Goal: Task Accomplishment & Management: Use online tool/utility

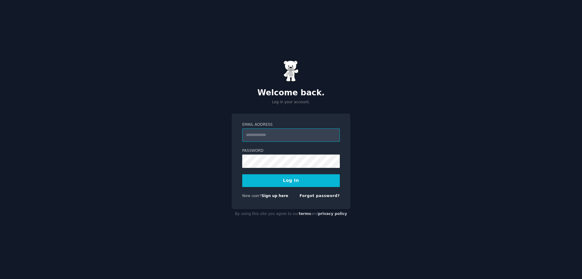
drag, startPoint x: 279, startPoint y: 131, endPoint x: 281, endPoint y: 134, distance: 3.4
click at [280, 132] on input "Email Address" at bounding box center [291, 134] width 98 height 13
click at [281, 134] on input "Email Address" at bounding box center [291, 134] width 98 height 13
drag, startPoint x: 281, startPoint y: 134, endPoint x: 334, endPoint y: 138, distance: 53.5
click at [285, 135] on input "Email Address" at bounding box center [291, 134] width 98 height 13
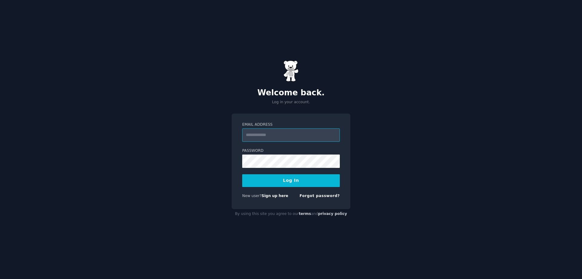
type input "**********"
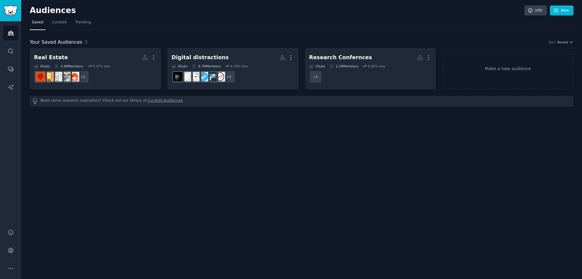
click at [49, 57] on div "Real Estate" at bounding box center [51, 58] width 34 height 8
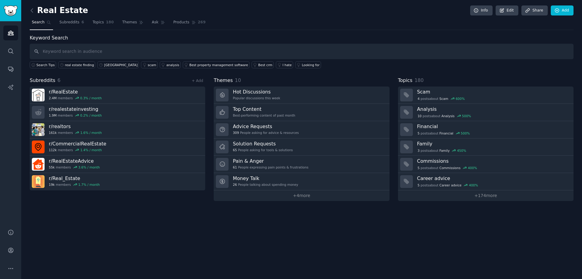
click at [300, 197] on link "+ 4 more" at bounding box center [302, 195] width 176 height 11
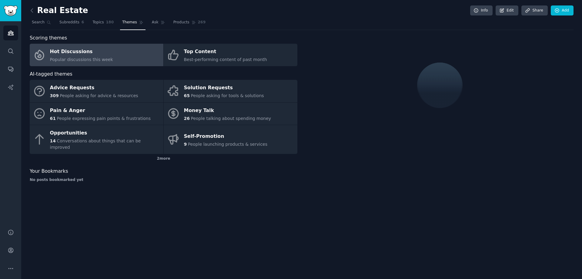
click at [35, 11] on link at bounding box center [34, 11] width 8 height 10
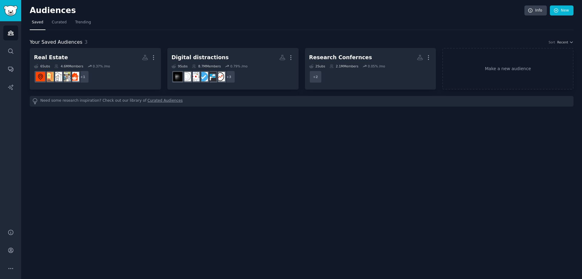
click at [88, 66] on icon at bounding box center [90, 66] width 4 height 4
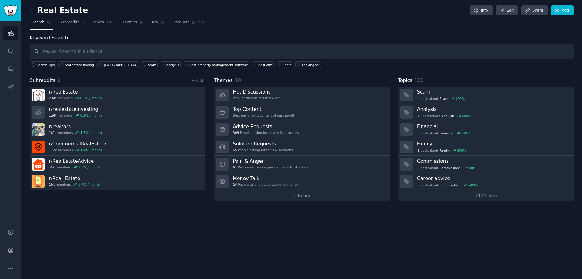
click at [291, 130] on link "Advice Requests 309 People asking for advice & resources" at bounding box center [302, 129] width 176 height 17
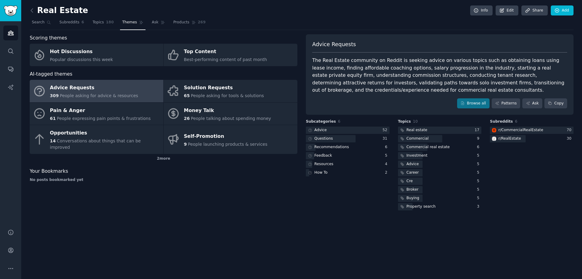
click at [89, 139] on span "Conversations about things that can be improved" at bounding box center [95, 143] width 91 height 11
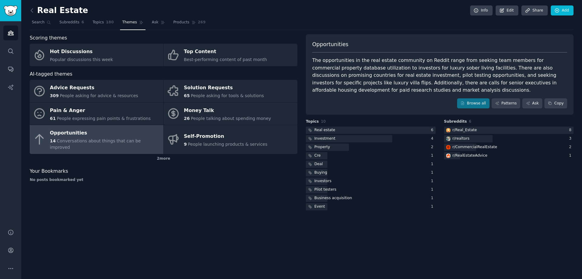
click at [480, 107] on link "Browse all" at bounding box center [473, 103] width 32 height 10
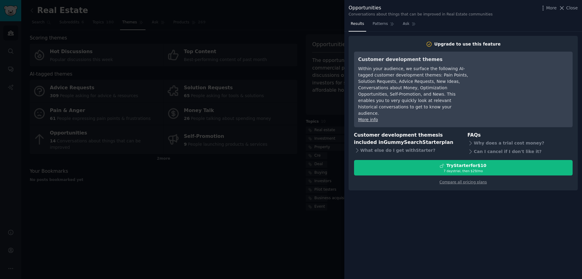
click at [299, 258] on div at bounding box center [291, 139] width 582 height 279
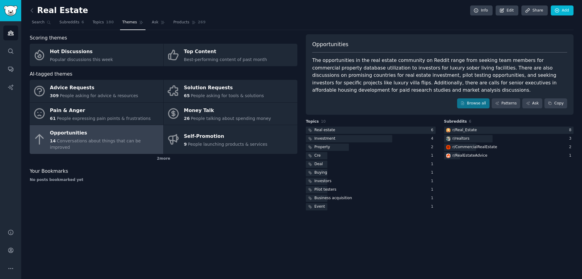
click at [218, 116] on span "People talking about spending money" at bounding box center [231, 118] width 80 height 5
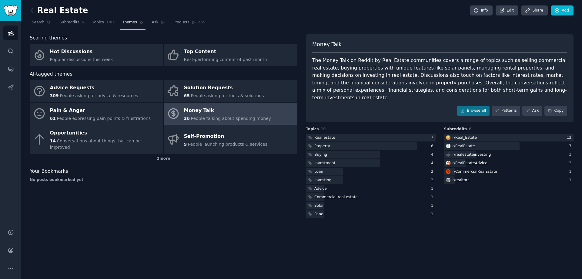
click at [485, 106] on link "Browse all" at bounding box center [473, 111] width 32 height 10
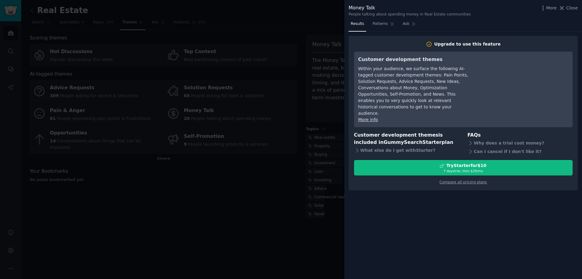
click at [275, 187] on div at bounding box center [291, 139] width 582 height 279
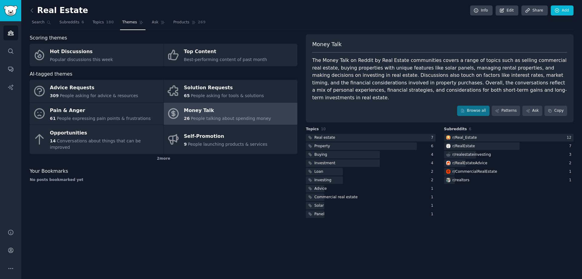
click at [36, 12] on link at bounding box center [34, 11] width 8 height 10
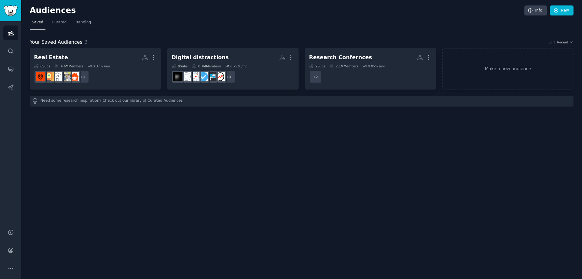
click at [151, 55] on icon "button" at bounding box center [153, 57] width 6 height 6
click at [151, 53] on button "More" at bounding box center [153, 57] width 6 height 11
click at [12, 53] on icon "Sidebar" at bounding box center [11, 51] width 6 height 6
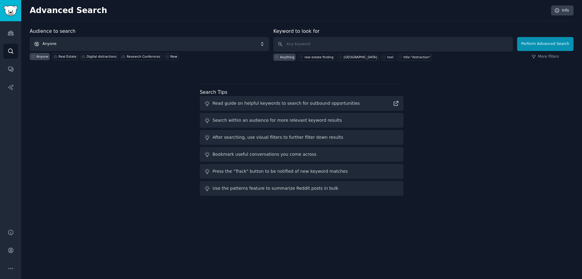
click at [193, 42] on span "Anyone" at bounding box center [150, 44] width 240 height 14
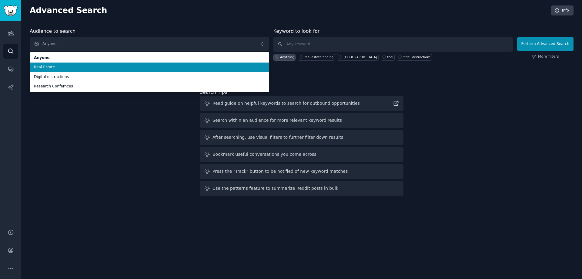
click at [166, 68] on span "Real Estate" at bounding box center [149, 67] width 231 height 5
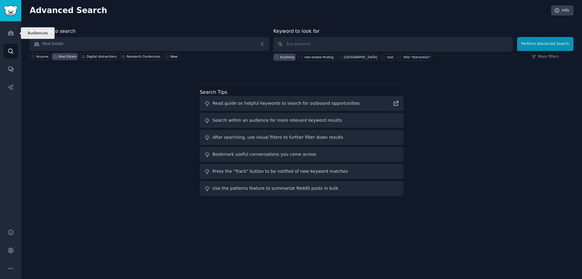
click at [16, 32] on link "Audiences" at bounding box center [10, 32] width 15 height 15
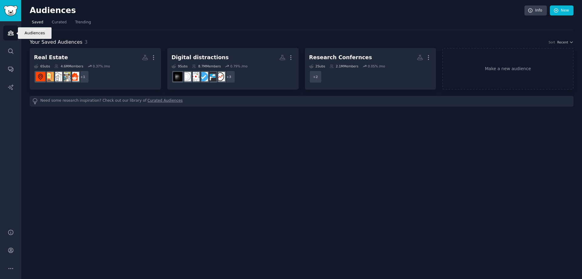
click at [12, 37] on link "Audiences" at bounding box center [10, 32] width 15 height 15
click at [150, 58] on div "More" at bounding box center [149, 57] width 15 height 11
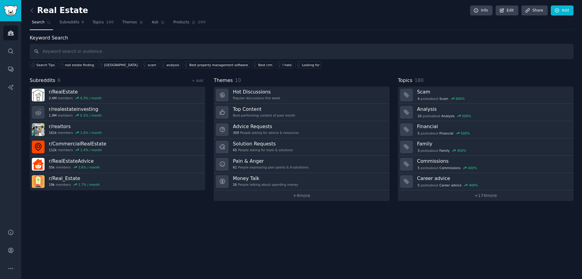
click at [151, 45] on input "text" at bounding box center [302, 51] width 544 height 15
type input "expats"
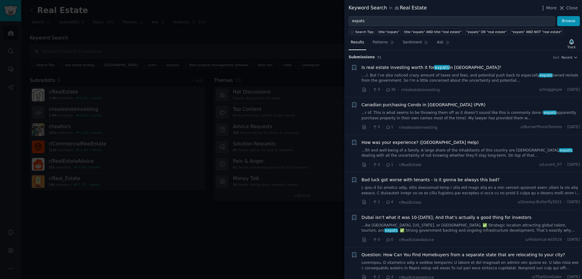
click at [566, 17] on button "Browse" at bounding box center [569, 21] width 23 height 10
click at [272, 28] on div at bounding box center [291, 139] width 582 height 279
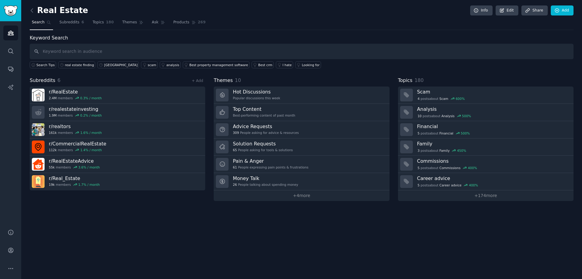
click at [558, 11] on icon at bounding box center [557, 10] width 4 height 4
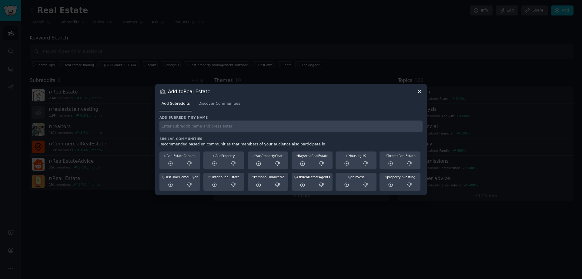
click at [209, 125] on input "text" at bounding box center [291, 126] width 263 height 12
type input "expats"
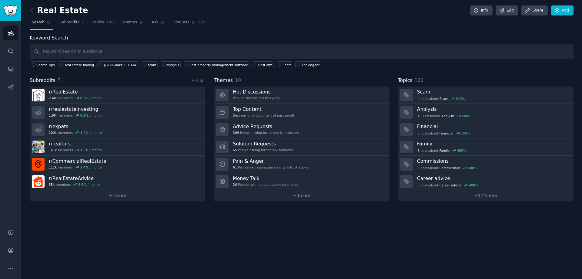
click at [127, 195] on link "+ 1 more" at bounding box center [118, 195] width 176 height 11
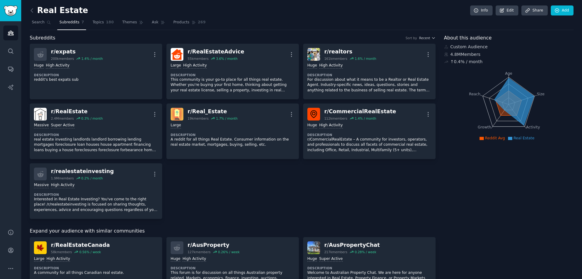
click at [567, 11] on link "Add" at bounding box center [562, 10] width 23 height 10
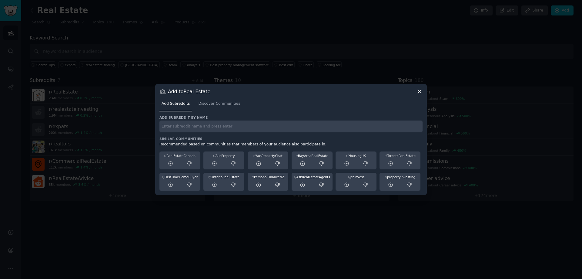
click at [194, 129] on input "text" at bounding box center [291, 126] width 263 height 12
click at [218, 105] on span "Discover Communities" at bounding box center [219, 103] width 42 height 5
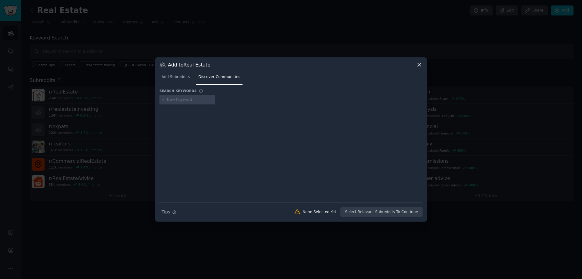
click at [186, 100] on input "text" at bounding box center [190, 99] width 46 height 5
type input "expats"
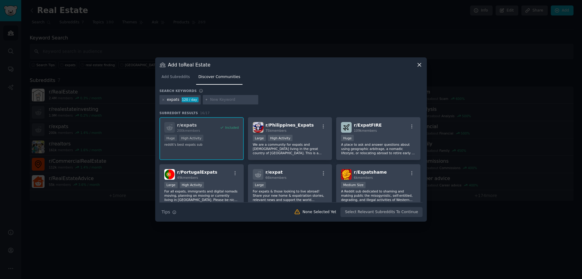
click at [410, 126] on icon "button" at bounding box center [411, 126] width 5 height 5
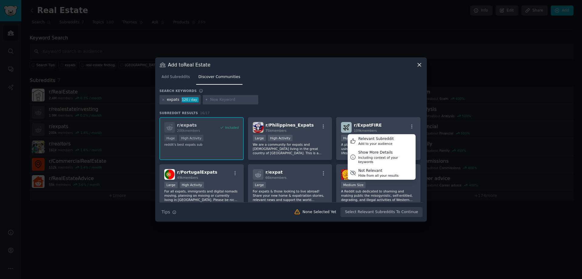
click at [410, 126] on icon "button" at bounding box center [411, 126] width 5 height 5
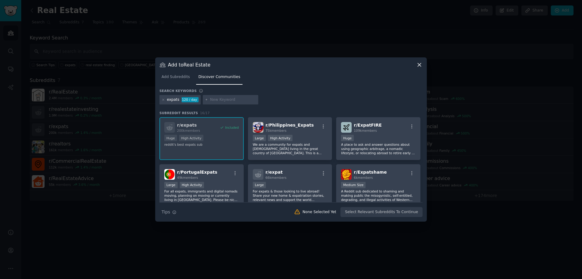
click at [365, 145] on p "A place to ask and answer questions about using geographic arbitrage, a nomadic…" at bounding box center [378, 148] width 75 height 13
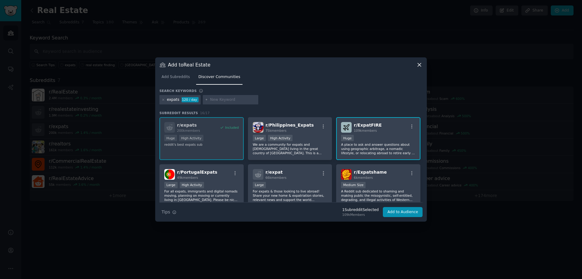
drag, startPoint x: 423, startPoint y: 122, endPoint x: 423, endPoint y: 127, distance: 5.5
click at [423, 127] on div "Add to Real Estate Add Subreddits Discover Communities Search keywords expats 1…" at bounding box center [291, 139] width 272 height 164
drag, startPoint x: 423, startPoint y: 127, endPoint x: 422, endPoint y: 136, distance: 9.4
click at [422, 136] on div "Add to Real Estate Add Subreddits Discover Communities Search keywords expats 1…" at bounding box center [291, 139] width 272 height 164
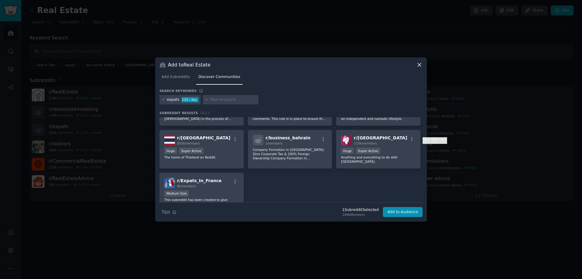
scroll to position [187, 0]
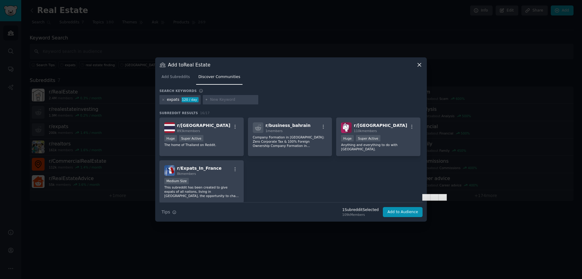
click at [218, 97] on input "text" at bounding box center [233, 99] width 46 height 5
type input "uk expats"
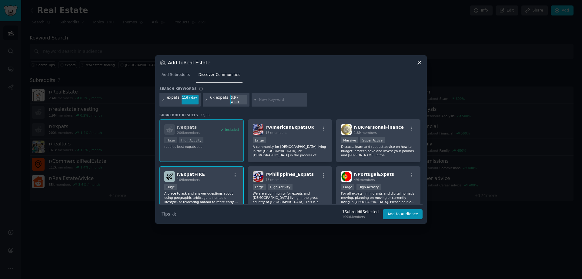
drag, startPoint x: 422, startPoint y: 127, endPoint x: 421, endPoint y: 133, distance: 5.5
click at [421, 133] on div "Add to Real Estate Add Subreddits Discover Communities Search keywords expats 1…" at bounding box center [291, 139] width 272 height 168
click at [236, 174] on icon "button" at bounding box center [235, 175] width 5 height 5
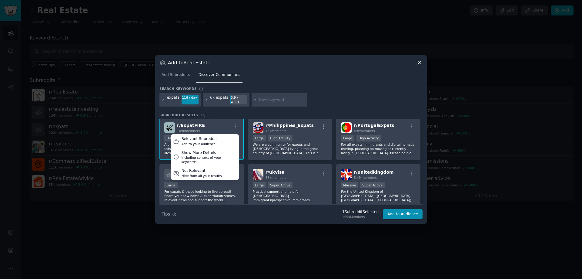
scroll to position [61, 0]
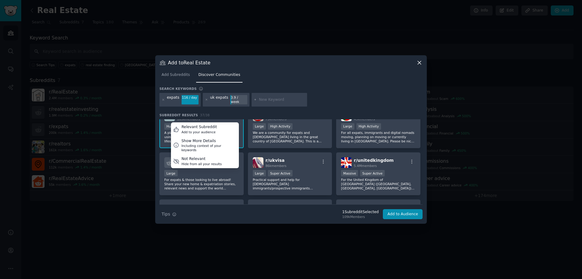
click at [219, 123] on div "Relevant Subreddit Add to your audience" at bounding box center [205, 129] width 68 height 14
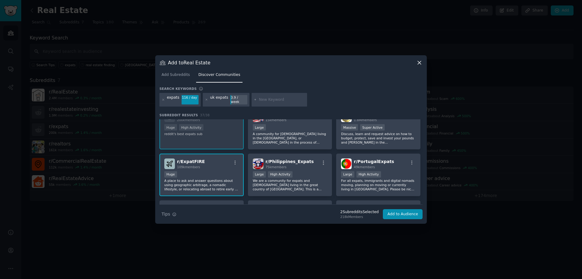
scroll to position [0, 0]
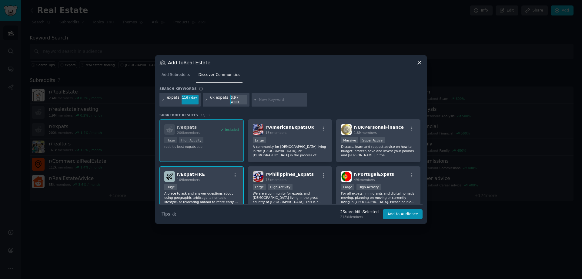
click at [233, 173] on icon "button" at bounding box center [235, 175] width 5 height 5
click at [221, 171] on div "r/ ExpatFIRE 109k members Relevant Subreddit Add to your audience Show More Det…" at bounding box center [201, 176] width 75 height 11
click at [218, 171] on div "r/ ExpatFIRE 109k members" at bounding box center [201, 176] width 75 height 11
click at [399, 212] on button "Add to Audience" at bounding box center [403, 214] width 40 height 10
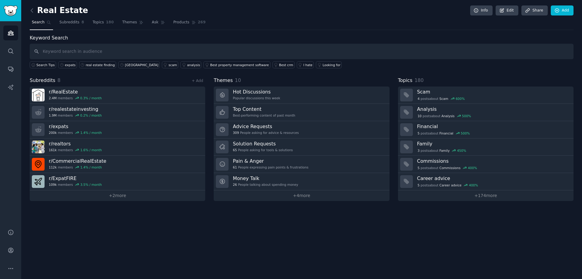
click at [115, 197] on link "+ 2 more" at bounding box center [118, 195] width 176 height 11
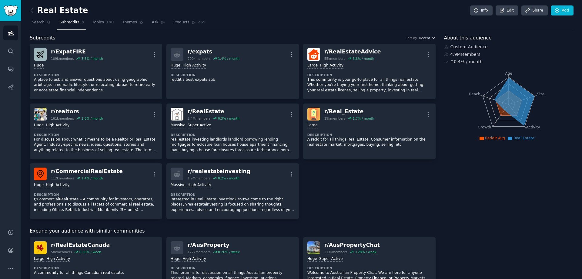
click at [562, 9] on link "Add" at bounding box center [562, 10] width 23 height 10
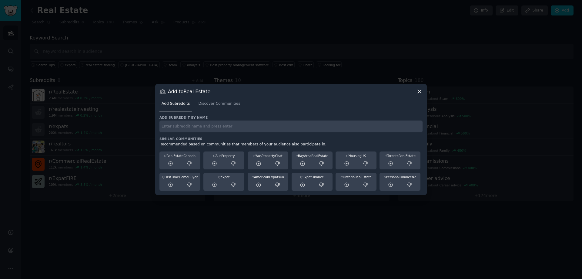
click at [197, 125] on input "text" at bounding box center [291, 126] width 263 height 12
click at [214, 104] on span "Discover Communities" at bounding box center [219, 103] width 42 height 5
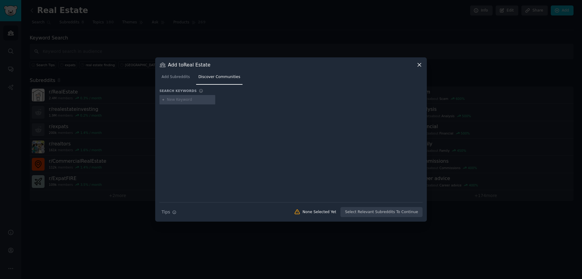
click at [177, 76] on span "Add Subreddits" at bounding box center [176, 76] width 28 height 5
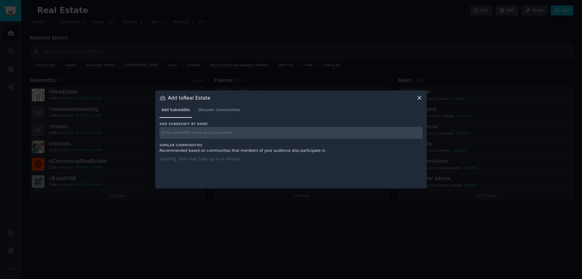
click at [189, 131] on input "text" at bounding box center [291, 133] width 263 height 12
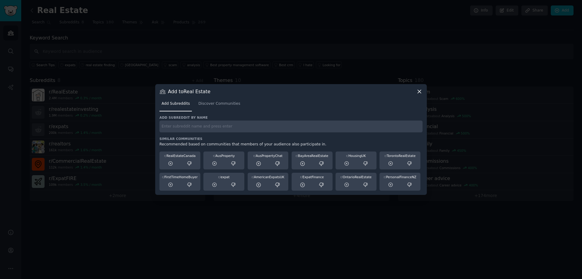
click at [225, 104] on span "Discover Communities" at bounding box center [219, 103] width 42 height 5
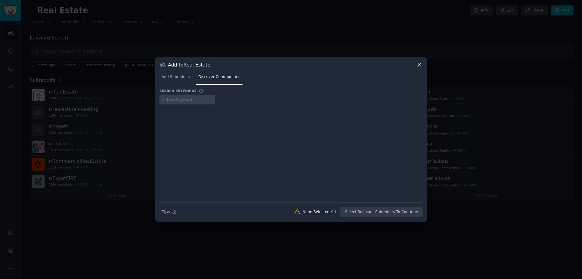
click at [187, 99] on input "text" at bounding box center [190, 99] width 46 height 5
type input "expats"
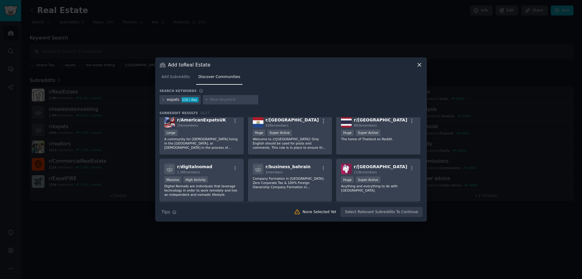
scroll to position [143, 0]
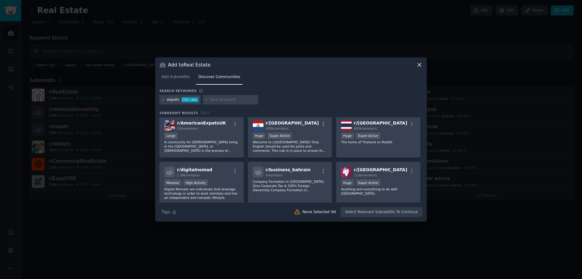
click at [237, 171] on icon "button" at bounding box center [235, 170] width 5 height 5
click at [234, 170] on icon "button" at bounding box center [235, 170] width 5 height 5
click at [235, 172] on icon "button" at bounding box center [235, 170] width 5 height 5
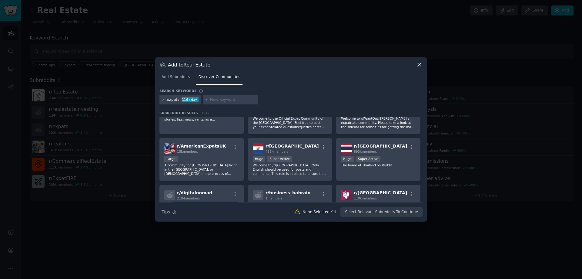
scroll to position [113, 0]
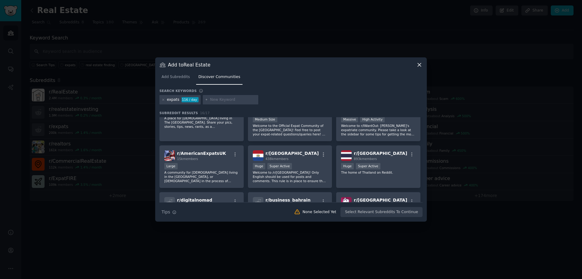
drag, startPoint x: 423, startPoint y: 155, endPoint x: 423, endPoint y: 160, distance: 4.9
click at [423, 160] on div "Add to Real Estate Add Subreddits Discover Communities Search keywords expats 1…" at bounding box center [291, 139] width 272 height 164
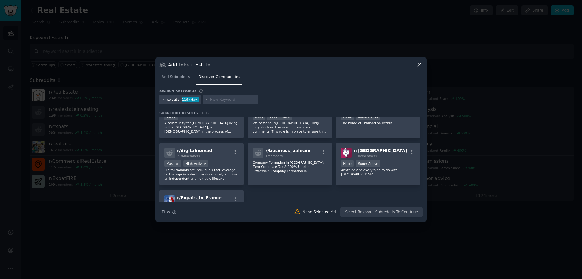
scroll to position [170, 0]
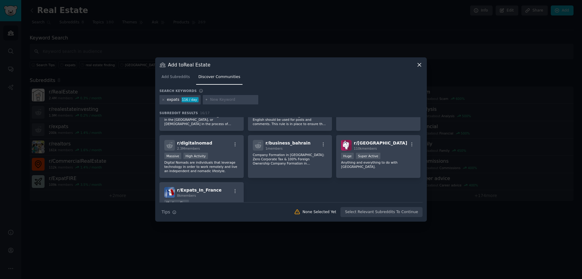
click at [234, 144] on icon "button" at bounding box center [235, 144] width 5 height 5
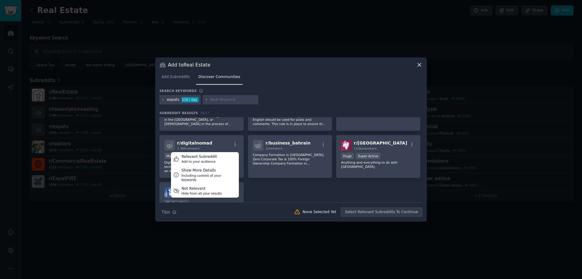
click at [214, 157] on div "Relevant Subreddit Add to your audience" at bounding box center [205, 159] width 68 height 14
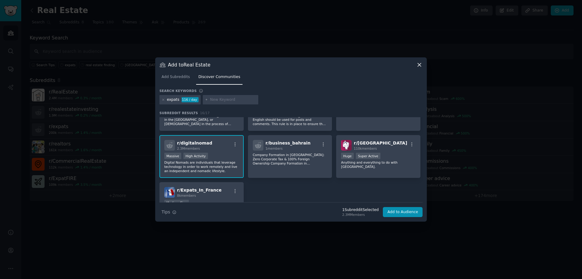
click at [411, 214] on button "Add to Audience" at bounding box center [403, 212] width 40 height 10
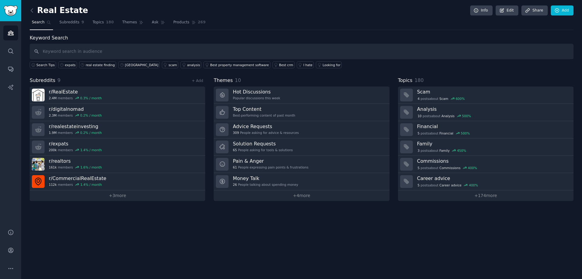
click at [113, 195] on link "+ 3 more" at bounding box center [118, 195] width 176 height 11
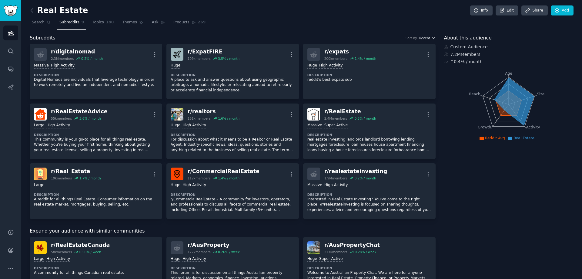
click at [572, 16] on div "Real Estate Info Edit Share Add Search Subreddits 9 Topics 180 Themes Ask Produ…" at bounding box center [301, 265] width 561 height 530
click at [567, 12] on link "Add" at bounding box center [562, 10] width 23 height 10
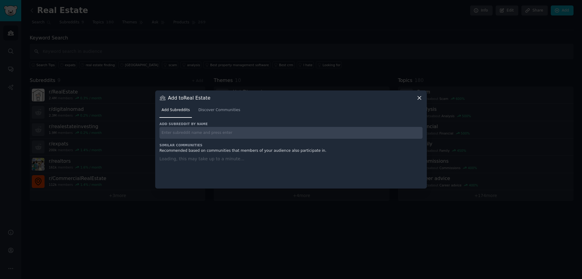
click at [217, 112] on div "Add Subreddits Discover Communities" at bounding box center [291, 111] width 263 height 21
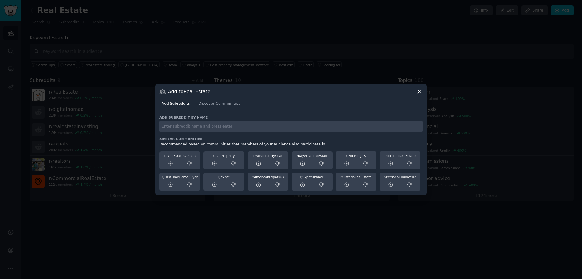
click at [217, 106] on span "Discover Communities" at bounding box center [219, 103] width 42 height 5
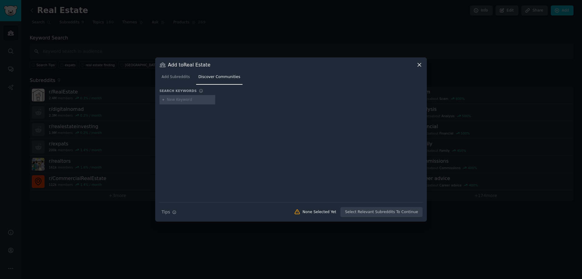
click at [195, 101] on input "text" at bounding box center [190, 99] width 46 height 5
type input "uk property"
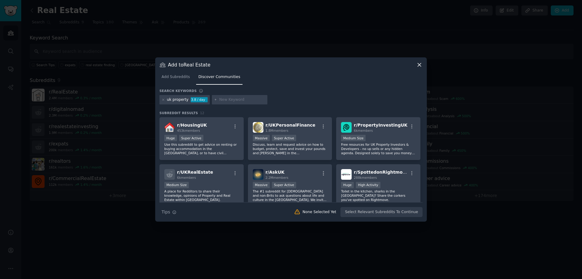
click at [323, 127] on icon "button" at bounding box center [323, 126] width 5 height 5
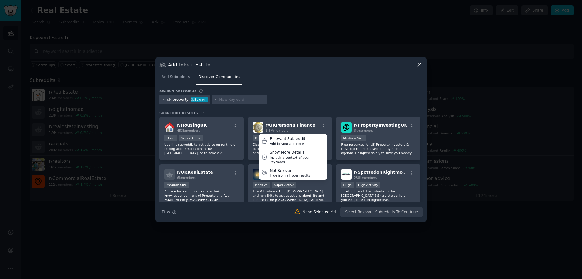
click at [319, 104] on div "uk property 3.8 / day" at bounding box center [291, 101] width 263 height 12
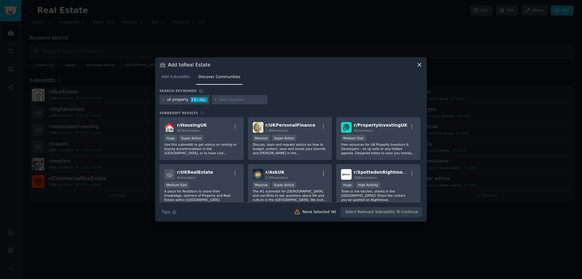
click at [289, 133] on div "r/ UKPersonalFinance 1.8M members >= 95th percentile for submissions / day Mass…" at bounding box center [290, 138] width 84 height 43
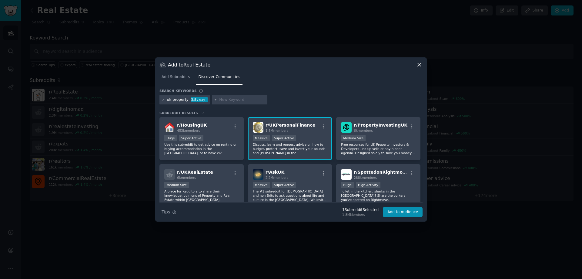
click at [402, 131] on div "r/ PropertyInvestingUK 6k members" at bounding box center [378, 127] width 75 height 11
drag, startPoint x: 421, startPoint y: 133, endPoint x: 390, endPoint y: 158, distance: 39.3
click at [420, 142] on div "r/ HousingUK 453k members Huge Super Active Use this subreddit to get advice on…" at bounding box center [291, 208] width 263 height 183
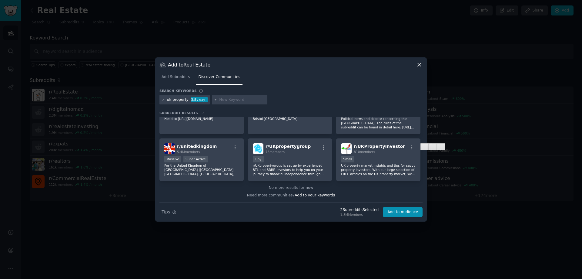
scroll to position [89, 0]
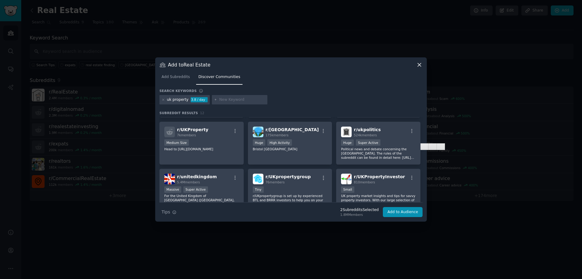
click at [280, 182] on span "76 members" at bounding box center [275, 182] width 19 height 4
click at [214, 181] on div "r/ unitedkingdom 5.4M members" at bounding box center [201, 179] width 75 height 11
click at [214, 178] on div "r/ unitedkingdom 5.4M members" at bounding box center [201, 179] width 75 height 11
drag, startPoint x: 421, startPoint y: 167, endPoint x: 422, endPoint y: 163, distance: 4.4
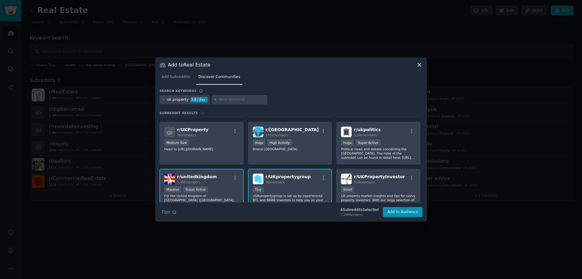
click at [422, 163] on div "r/ HousingUK 453k members Huge Super Active Use this subreddit to get advice on…" at bounding box center [291, 159] width 263 height 85
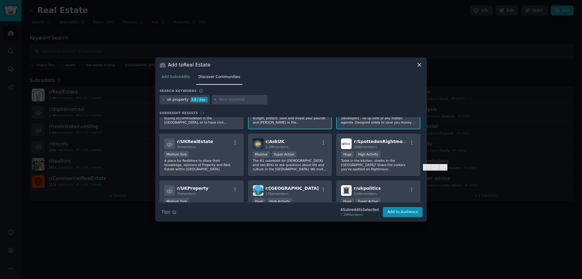
scroll to position [28, 0]
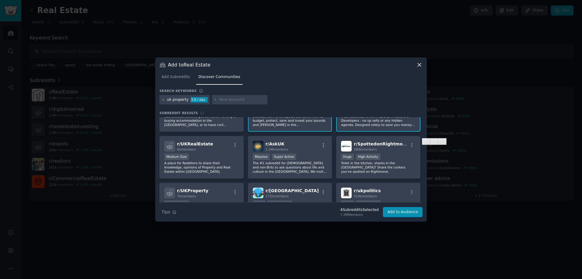
click at [213, 192] on div "r/ UKProperty 7k members" at bounding box center [201, 192] width 75 height 11
click at [217, 159] on div "Medium Size" at bounding box center [201, 157] width 75 height 8
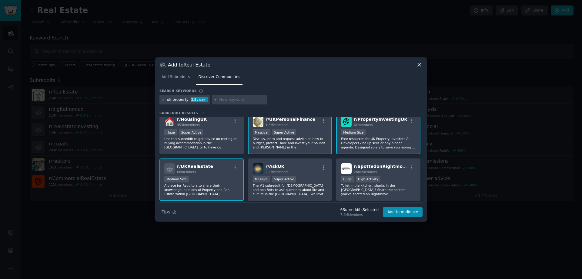
scroll to position [0, 0]
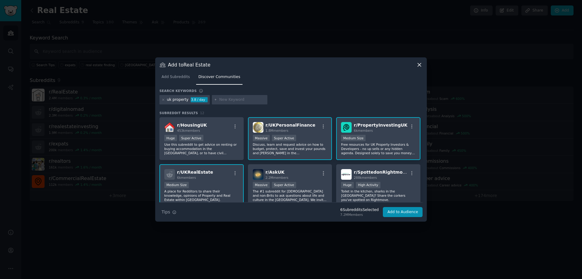
click at [212, 150] on p "Use this subreddit to get advice on renting or buying accommodation in the [GEO…" at bounding box center [201, 148] width 75 height 13
click at [397, 211] on button "Add to Audience" at bounding box center [403, 212] width 40 height 10
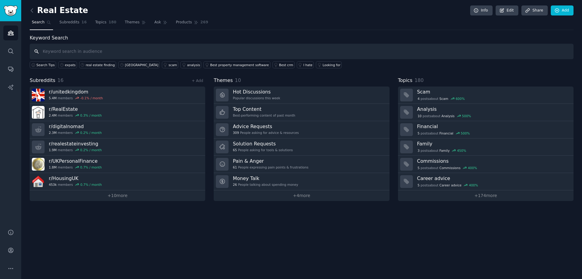
click at [108, 47] on input "text" at bounding box center [302, 51] width 544 height 15
type input "uk expats"
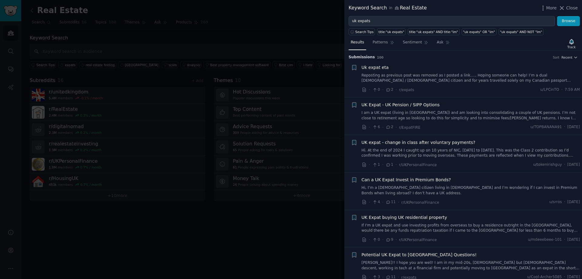
drag, startPoint x: 264, startPoint y: 19, endPoint x: 483, endPoint y: 1, distance: 220.0
click at [264, 19] on div at bounding box center [291, 139] width 582 height 279
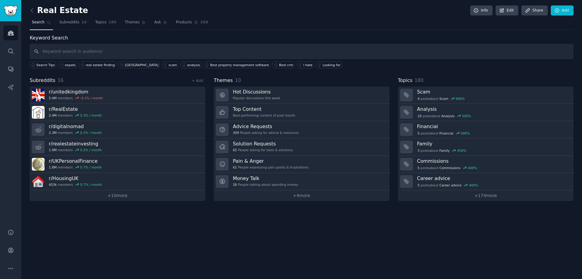
click at [560, 14] on link "Add" at bounding box center [562, 10] width 23 height 10
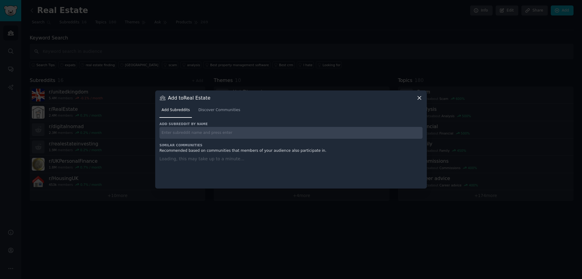
click at [182, 132] on input "text" at bounding box center [291, 133] width 263 height 12
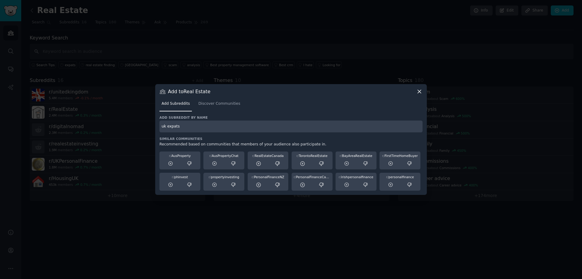
type input "uk expats"
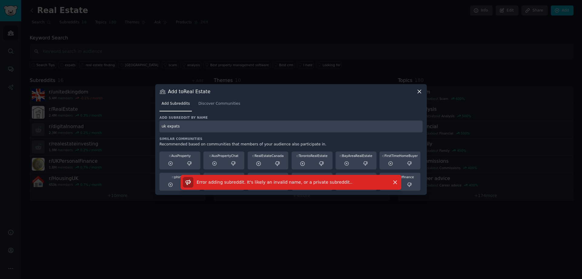
click at [397, 186] on button "Dismiss" at bounding box center [395, 182] width 11 height 11
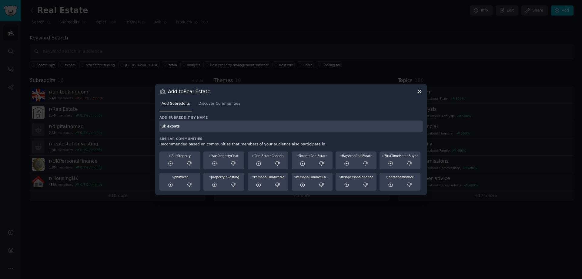
click at [262, 127] on input "uk expats" at bounding box center [291, 126] width 263 height 12
click at [227, 106] on span "Discover Communities" at bounding box center [219, 103] width 42 height 5
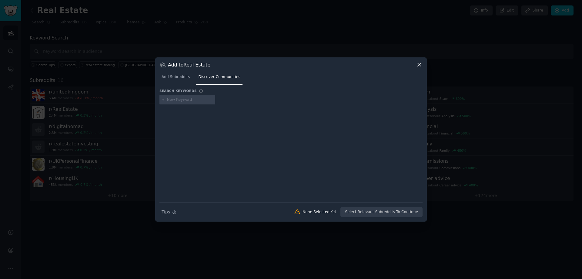
click at [190, 97] on input "text" at bounding box center [190, 99] width 46 height 5
type input "britain expats"
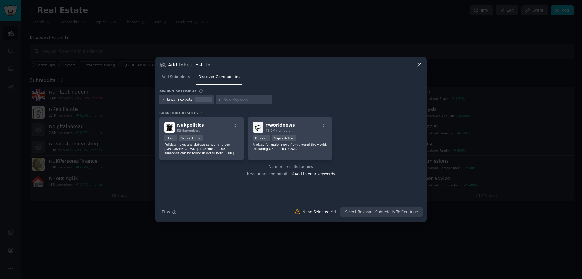
click at [236, 100] on input "text" at bounding box center [247, 99] width 46 height 5
type input "expats in [GEOGRAPHIC_DATA]"
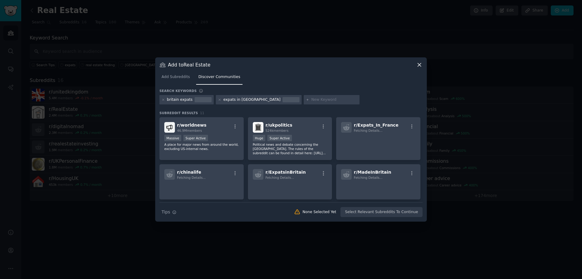
click at [312, 99] on input "text" at bounding box center [335, 99] width 46 height 5
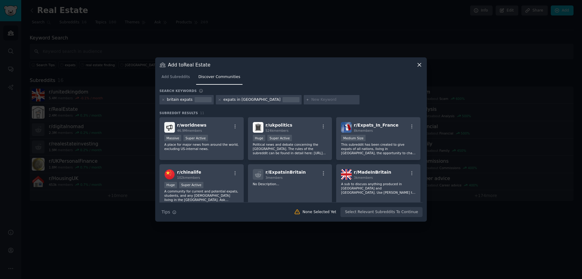
click at [312, 98] on input "text" at bounding box center [335, 99] width 46 height 5
type input "expats in [GEOGRAPHIC_DATA]"
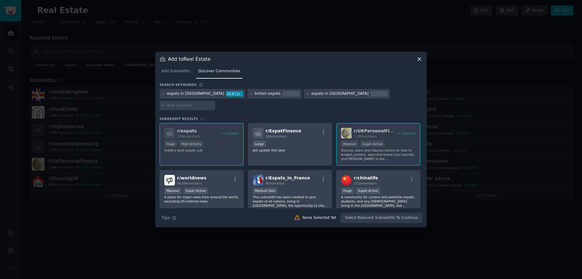
click at [423, 137] on div "Add to Real Estate Add Subreddits Discover Communities Search keywords Try a 2-…" at bounding box center [291, 140] width 272 height 176
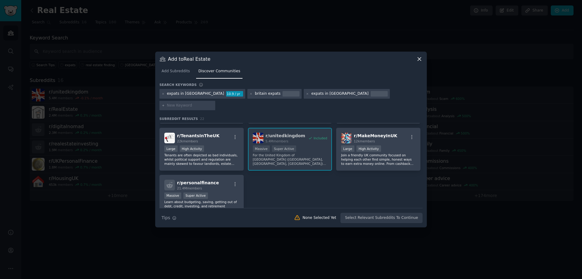
scroll to position [272, 0]
click at [423, 188] on div "Add to Real Estate Add Subreddits Discover Communities Search keywords Try a 2-…" at bounding box center [291, 140] width 272 height 176
click at [412, 134] on icon "button" at bounding box center [411, 136] width 5 height 5
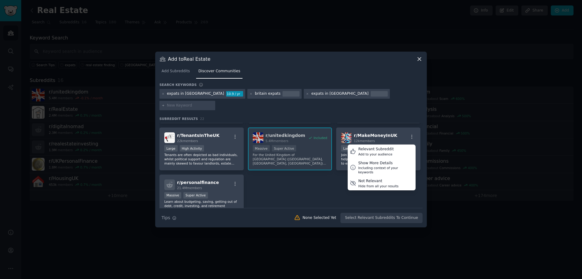
click at [411, 134] on icon "button" at bounding box center [411, 136] width 5 height 5
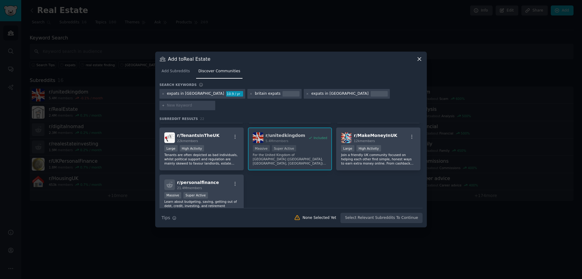
click at [383, 145] on div "Large High Activity" at bounding box center [378, 149] width 75 height 8
click at [398, 213] on button "Add to Audience" at bounding box center [403, 218] width 40 height 10
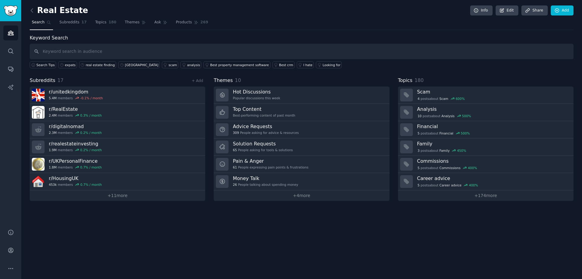
click at [10, 9] on img "Sidebar" at bounding box center [11, 10] width 14 height 11
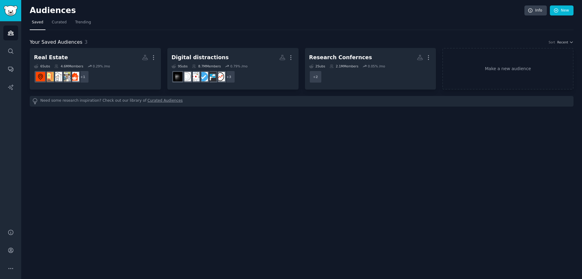
click at [63, 60] on h2 "Real Estate More" at bounding box center [95, 57] width 123 height 11
click at [262, 58] on h2 "Digital distractions More" at bounding box center [233, 57] width 123 height 11
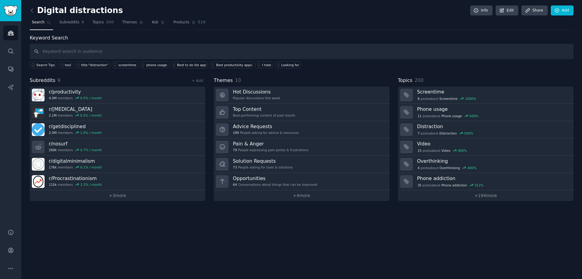
click at [290, 130] on div "Advice Requests 189 People asking for advice & resources" at bounding box center [266, 129] width 66 height 13
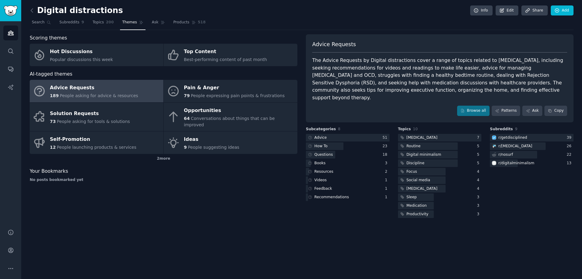
click at [350, 134] on div at bounding box center [348, 138] width 84 height 8
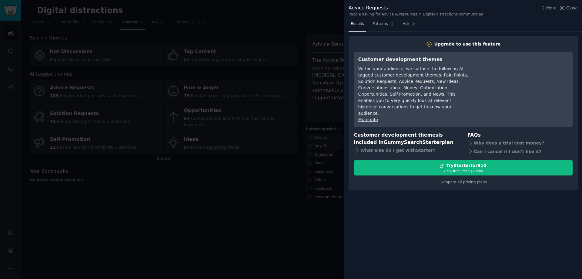
click at [185, 218] on div at bounding box center [291, 139] width 582 height 279
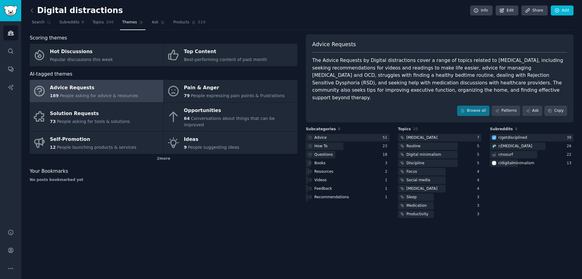
click at [62, 22] on span "Subreddits" at bounding box center [69, 22] width 20 height 5
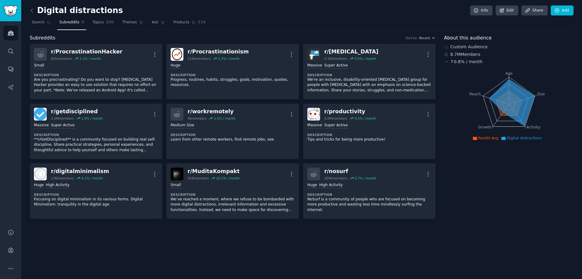
click at [40, 23] on span "Search" at bounding box center [38, 22] width 13 height 5
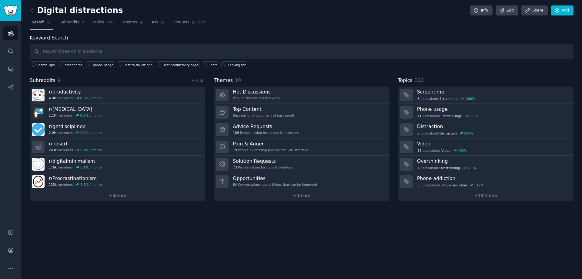
click at [67, 49] on input "text" at bounding box center [302, 51] width 544 height 15
type input "hnwi"
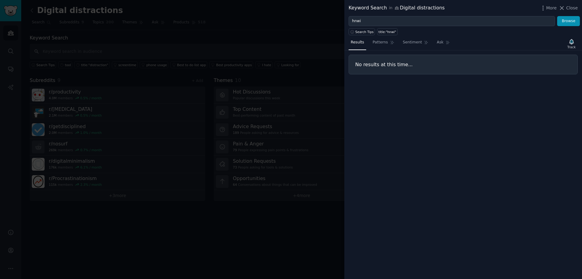
click at [298, 41] on div at bounding box center [291, 139] width 582 height 279
